Goal: Book appointment/travel/reservation

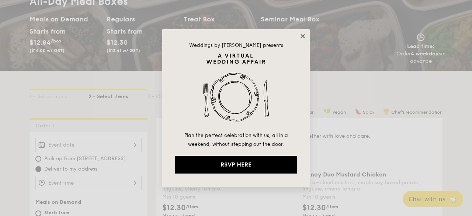
click at [300, 34] on icon at bounding box center [302, 36] width 7 height 7
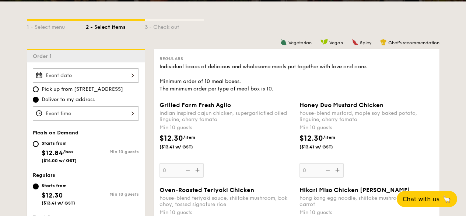
scroll to position [185, 0]
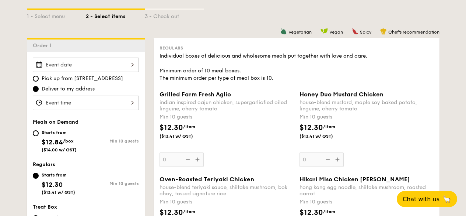
click at [80, 70] on input "Grilled Farm Fresh Aglio indian inspired cajun chicken, supergarlicfied oiled l…" at bounding box center [86, 65] width 106 height 14
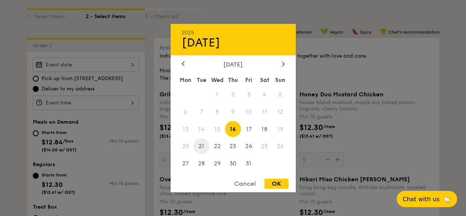
click at [204, 147] on span "21" at bounding box center [202, 146] width 16 height 16
click at [232, 147] on span "23" at bounding box center [233, 146] width 16 height 16
click at [197, 145] on span "21" at bounding box center [202, 146] width 16 height 16
click at [274, 182] on div "OK" at bounding box center [277, 183] width 24 height 10
type input "[DATE]"
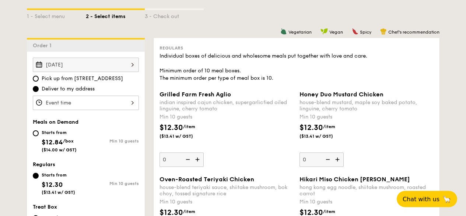
click at [79, 108] on input "Grilled Farm Fresh Aglio indian inspired cajun chicken, supergarlicfied oiled l…" at bounding box center [86, 102] width 106 height 14
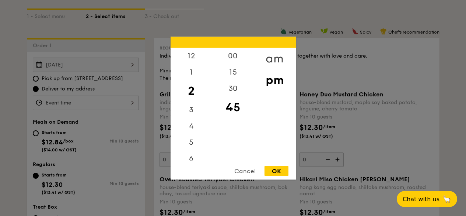
click at [273, 56] on div "am" at bounding box center [275, 58] width 42 height 21
click at [194, 136] on div "10" at bounding box center [192, 138] width 42 height 21
click at [276, 169] on div "OK" at bounding box center [277, 171] width 24 height 10
type input "10:45AM"
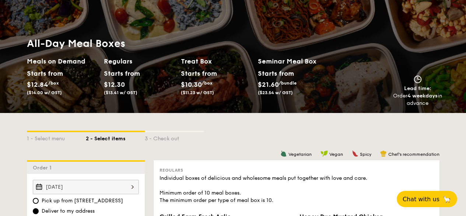
scroll to position [0, 0]
